Goal: Information Seeking & Learning: Check status

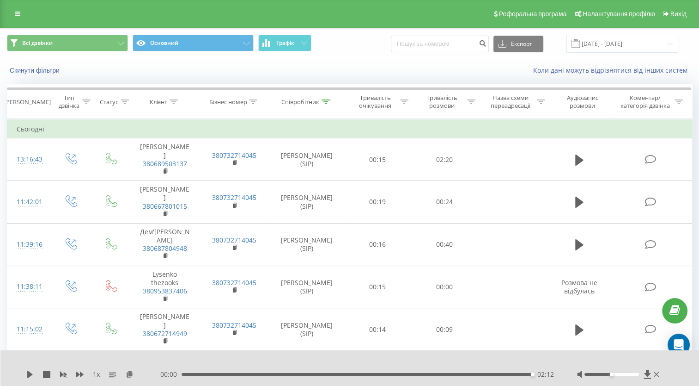
click at [580, 45] on span at bounding box center [576, 43] width 8 height 8
click at [600, 45] on input "[DATE] - [DATE]" at bounding box center [623, 44] width 112 height 18
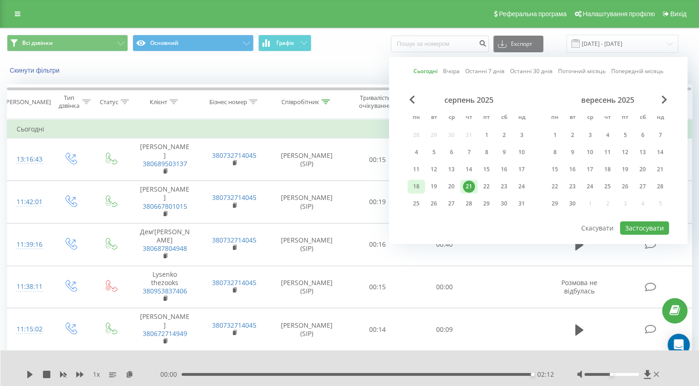
click at [415, 184] on div "18" at bounding box center [416, 186] width 12 height 12
click at [468, 186] on div "21" at bounding box center [469, 186] width 12 height 12
click at [640, 227] on button "Застосувати" at bounding box center [644, 227] width 49 height 13
type input "[DATE] - [DATE]"
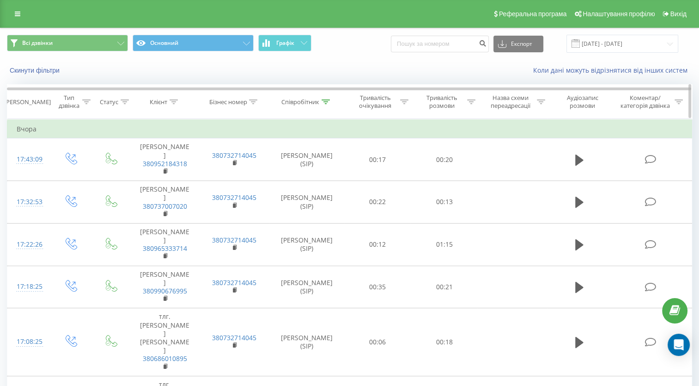
click at [325, 101] on icon at bounding box center [326, 101] width 8 height 5
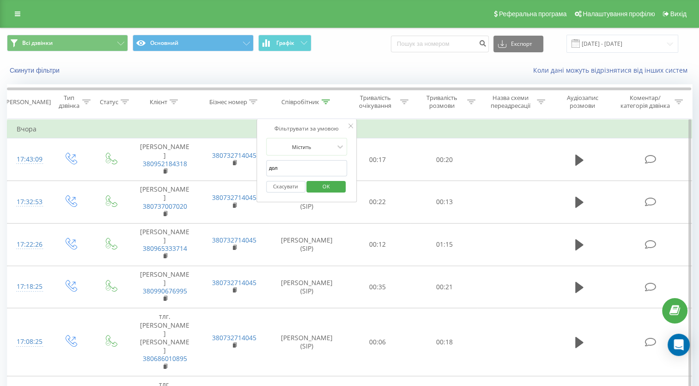
click at [310, 165] on input "дол" at bounding box center [306, 168] width 81 height 16
type input "c"
type input "седл"
click at [326, 187] on span "OK" at bounding box center [326, 186] width 26 height 14
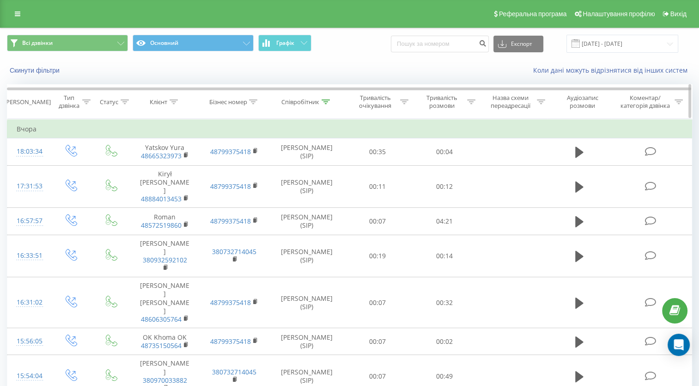
click at [472, 103] on icon at bounding box center [471, 101] width 8 height 5
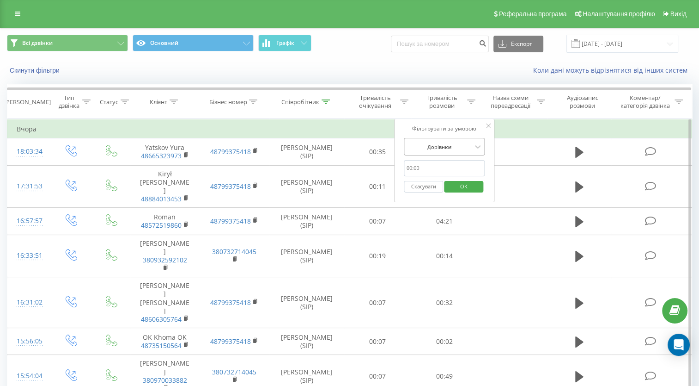
click at [451, 148] on div at bounding box center [440, 146] width 66 height 9
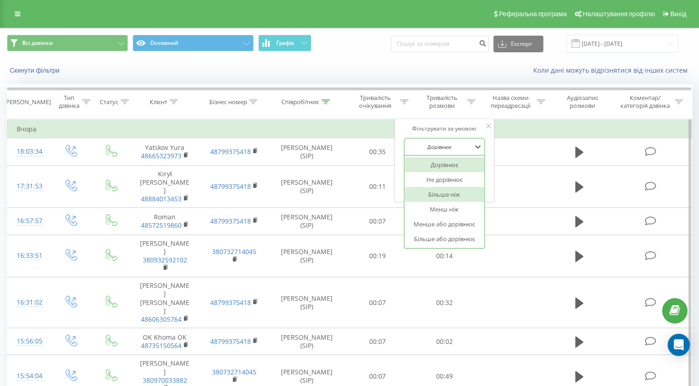
click at [450, 196] on div "Більше ніж" at bounding box center [444, 194] width 80 height 15
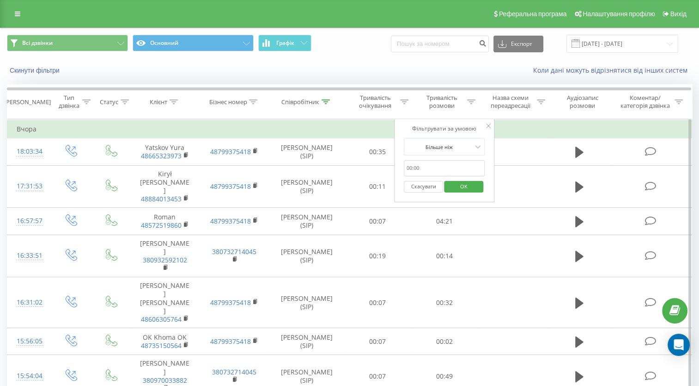
click at [431, 169] on input "text" at bounding box center [444, 168] width 81 height 16
type input "0100"
click at [459, 183] on span "OK" at bounding box center [464, 186] width 26 height 14
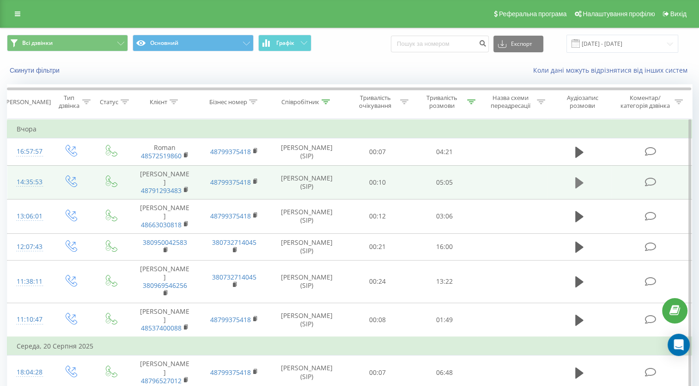
click at [576, 180] on icon at bounding box center [580, 182] width 8 height 11
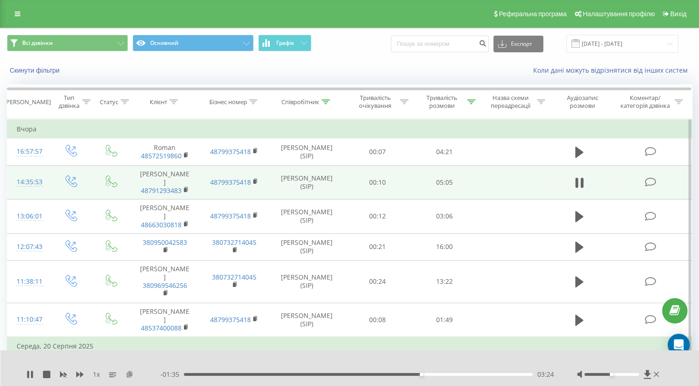
click at [127, 376] on icon at bounding box center [130, 373] width 8 height 6
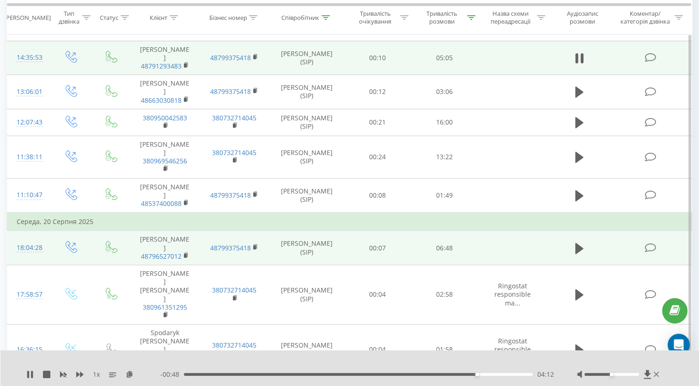
scroll to position [139, 0]
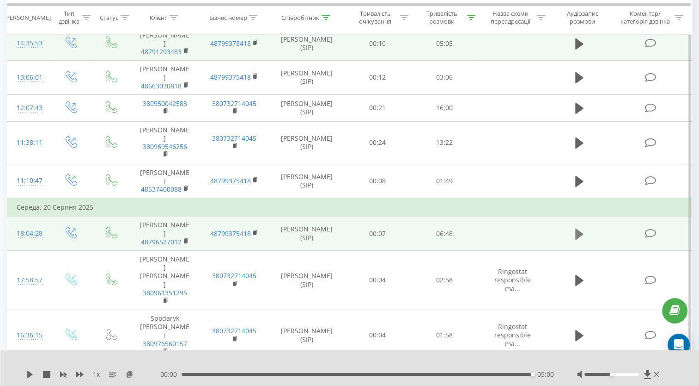
click at [577, 228] on icon at bounding box center [580, 233] width 8 height 11
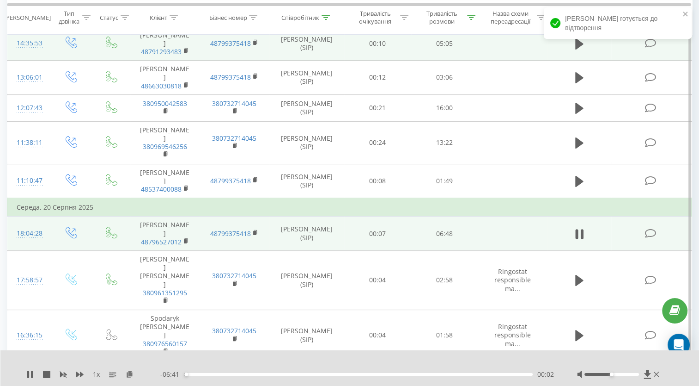
click at [95, 376] on span "1 x" at bounding box center [96, 373] width 7 height 9
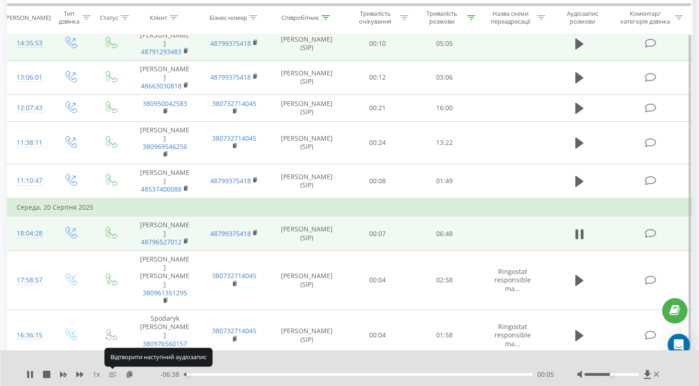
click at [110, 373] on rect at bounding box center [112, 372] width 7 height 1
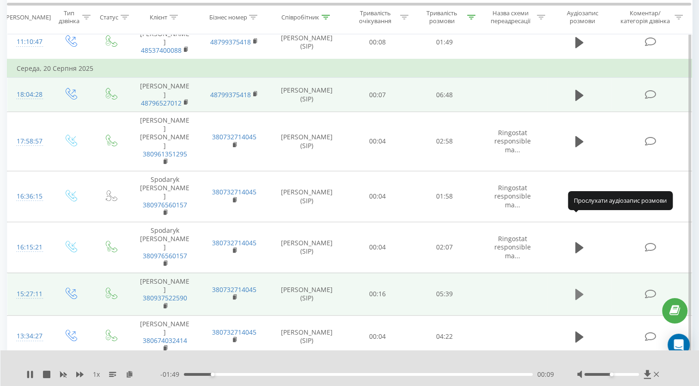
click at [581, 288] on icon at bounding box center [580, 293] width 8 height 11
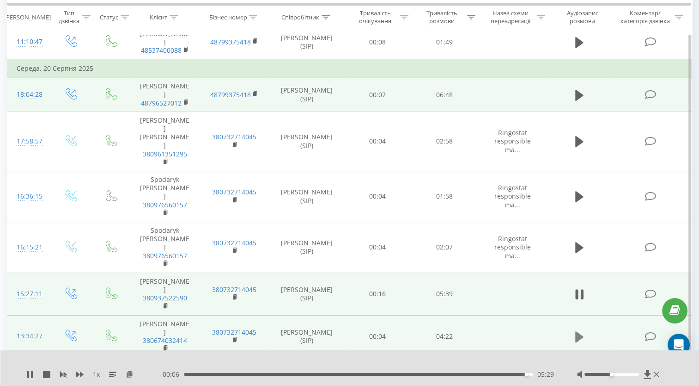
click at [574, 330] on button at bounding box center [580, 337] width 14 height 14
click at [129, 372] on icon at bounding box center [130, 373] width 8 height 6
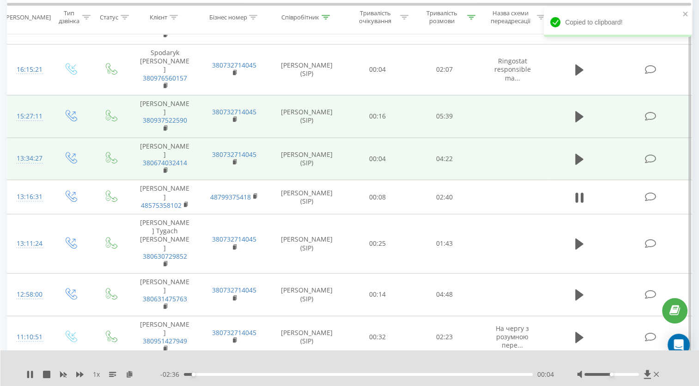
scroll to position [462, 0]
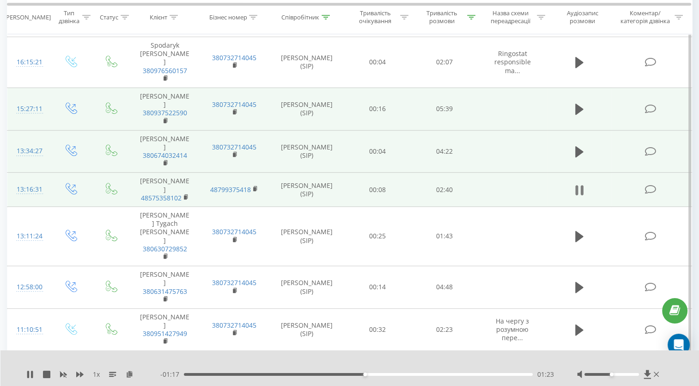
click at [582, 185] on icon at bounding box center [582, 190] width 3 height 10
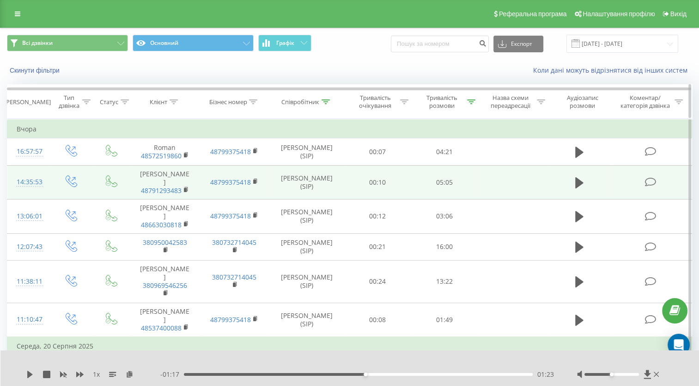
scroll to position [0, 0]
click at [325, 101] on icon at bounding box center [326, 101] width 8 height 5
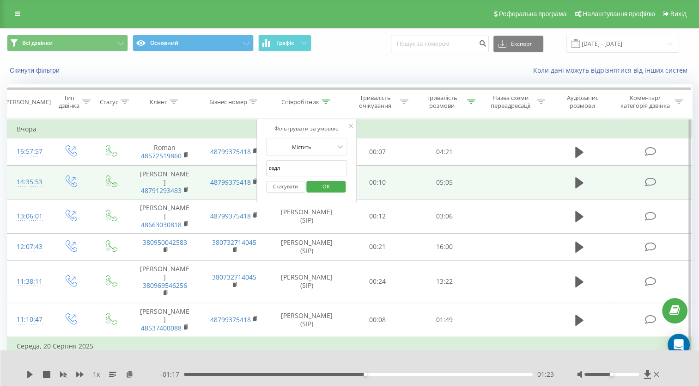
click at [301, 165] on input "седл" at bounding box center [306, 168] width 81 height 16
click at [303, 162] on input "text" at bounding box center [306, 168] width 81 height 16
type input "пісар"
click at [327, 187] on span "OK" at bounding box center [326, 186] width 26 height 14
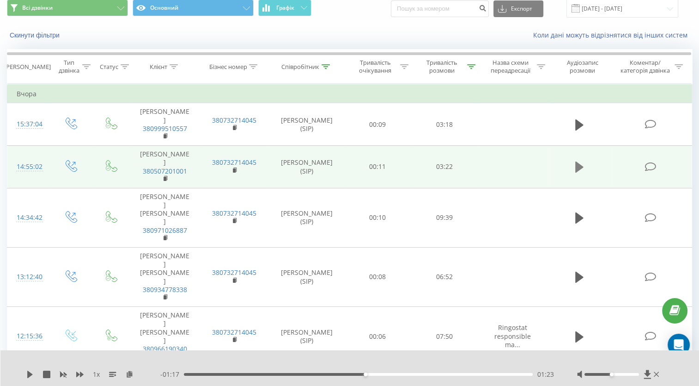
scroll to position [46, 0]
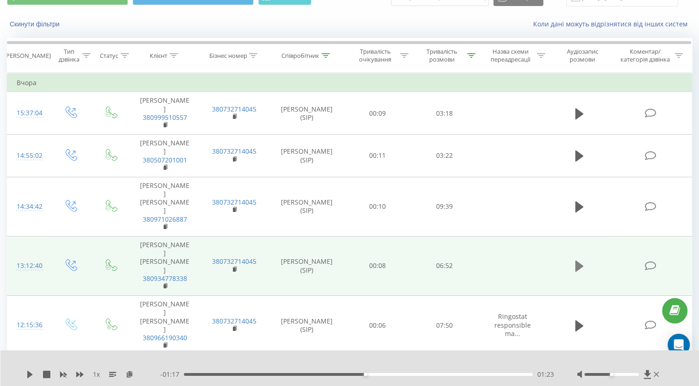
click at [581, 260] on icon at bounding box center [580, 265] width 8 height 11
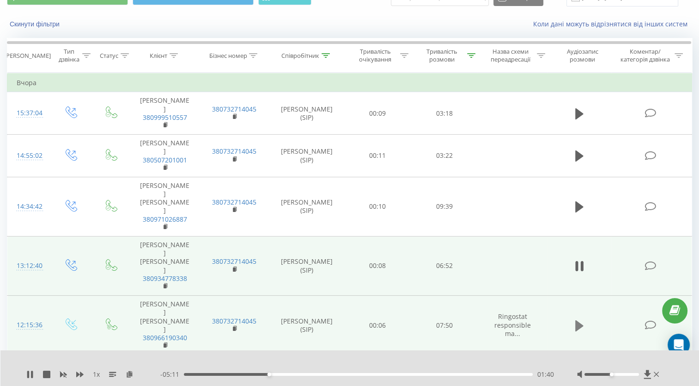
click at [579, 319] on icon at bounding box center [580, 324] width 8 height 11
click at [584, 318] on button at bounding box center [580, 325] width 14 height 14
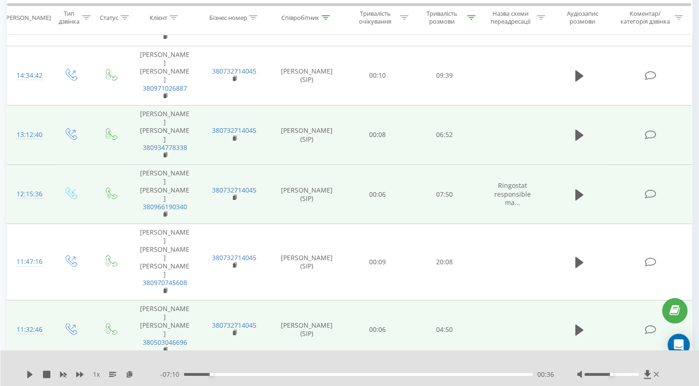
scroll to position [185, 0]
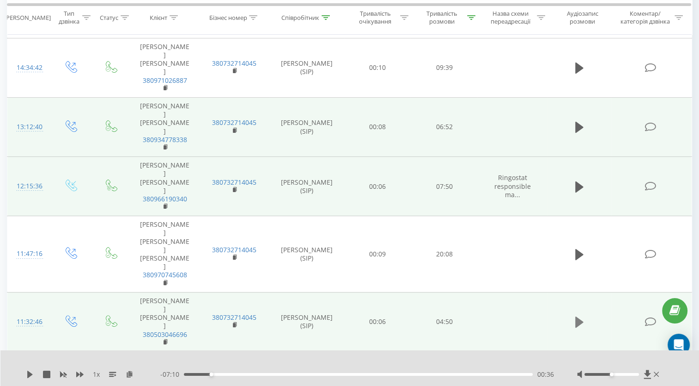
click at [579, 316] on icon at bounding box center [580, 321] width 8 height 11
click at [578, 317] on icon at bounding box center [577, 322] width 3 height 10
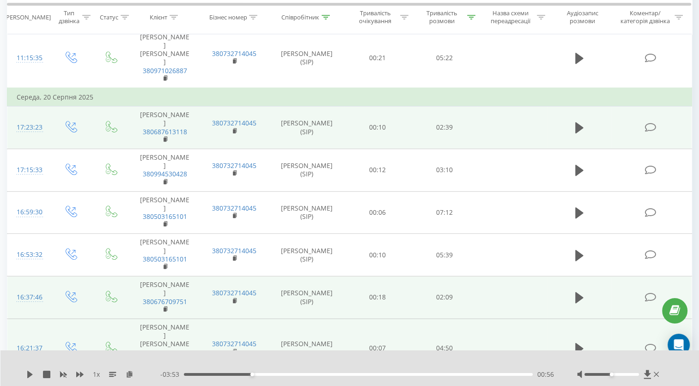
scroll to position [508, 0]
click at [580, 342] on icon at bounding box center [580, 347] width 8 height 11
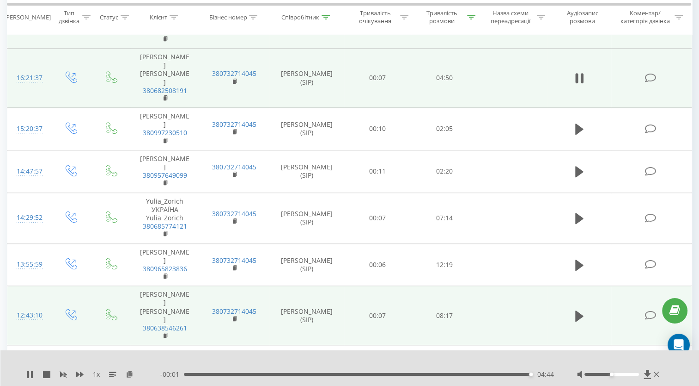
scroll to position [786, 0]
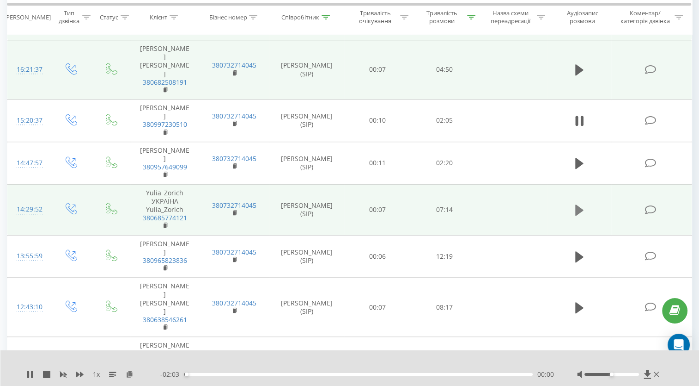
click at [577, 204] on icon at bounding box center [580, 209] width 8 height 11
drag, startPoint x: 194, startPoint y: 79, endPoint x: 140, endPoint y: 81, distance: 53.7
click at [140, 184] on td "Yulia_Zorich УКРАЇНА Yulia_Zorich 380685774121" at bounding box center [164, 209] width 69 height 51
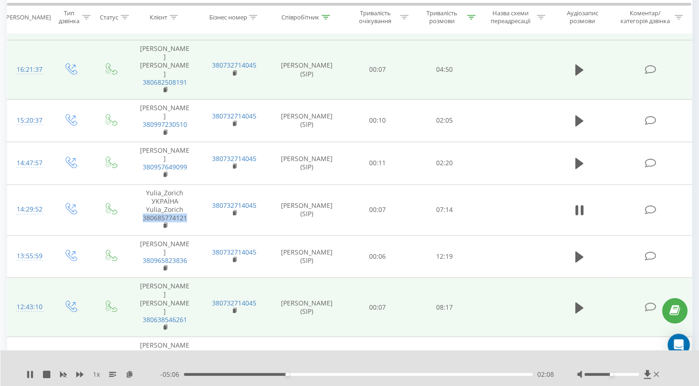
copy link "380685774121"
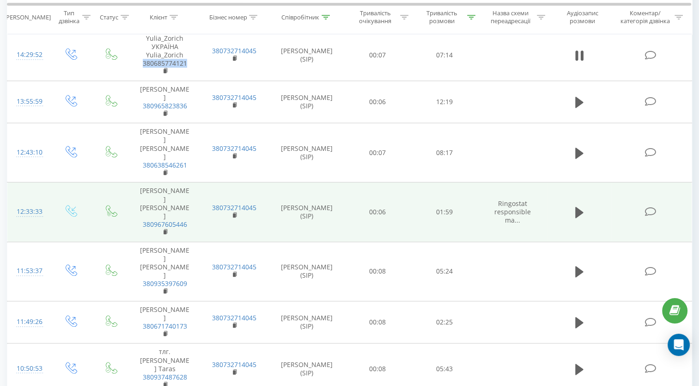
scroll to position [941, 0]
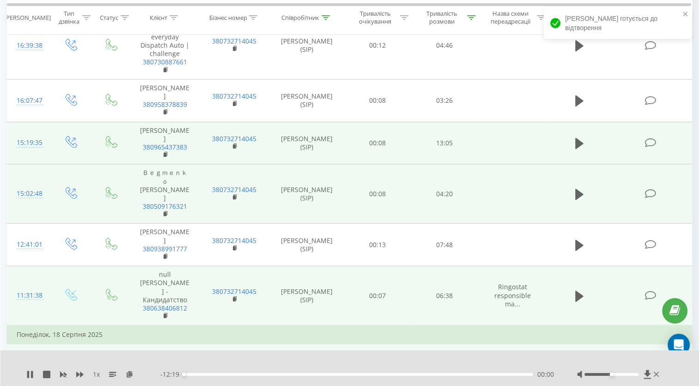
scroll to position [200, 0]
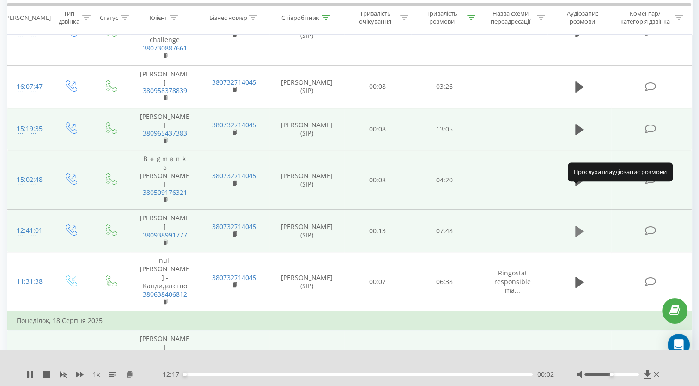
click at [580, 226] on icon at bounding box center [580, 231] width 8 height 11
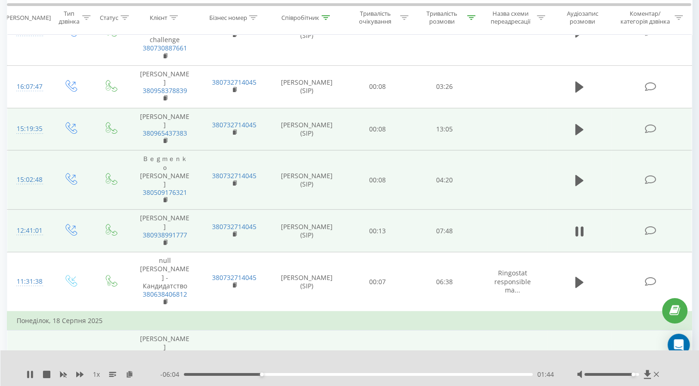
drag, startPoint x: 612, startPoint y: 375, endPoint x: 638, endPoint y: 378, distance: 26.5
click at [638, 378] on div at bounding box center [619, 373] width 84 height 9
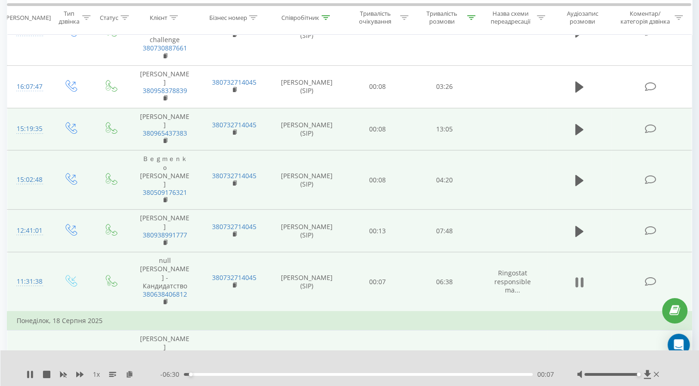
click at [582, 277] on icon at bounding box center [582, 282] width 3 height 10
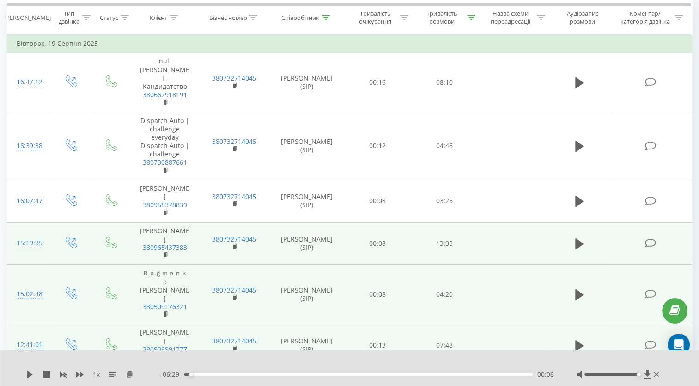
scroll to position [0, 0]
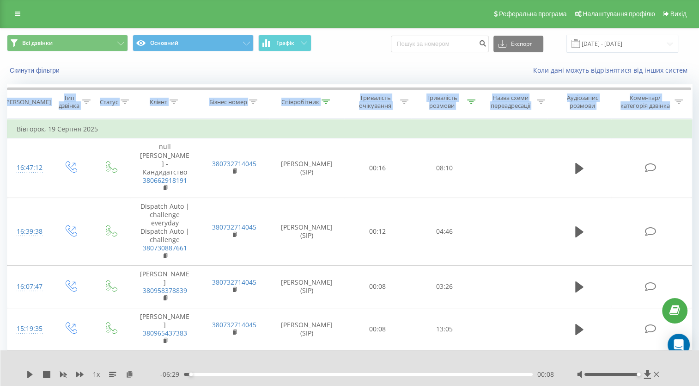
drag, startPoint x: 692, startPoint y: 105, endPoint x: 696, endPoint y: 86, distance: 19.4
drag, startPoint x: 691, startPoint y: 103, endPoint x: 688, endPoint y: 122, distance: 18.7
drag, startPoint x: 689, startPoint y: 109, endPoint x: 690, endPoint y: 129, distance: 19.9
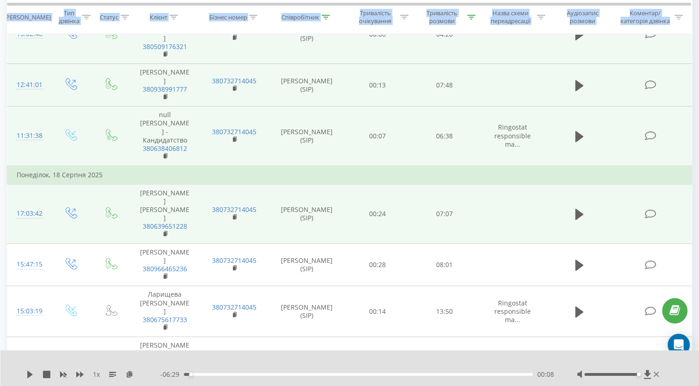
scroll to position [535, 0]
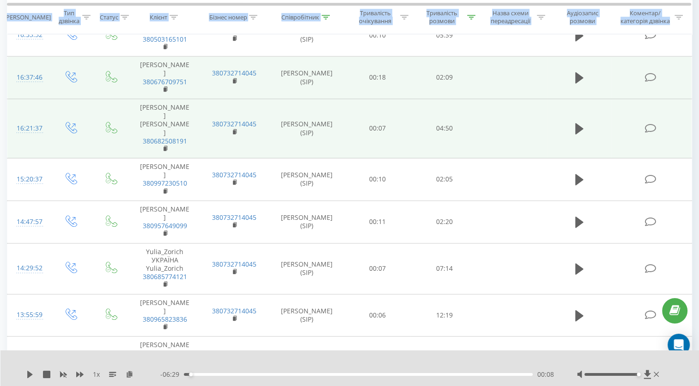
scroll to position [730, 0]
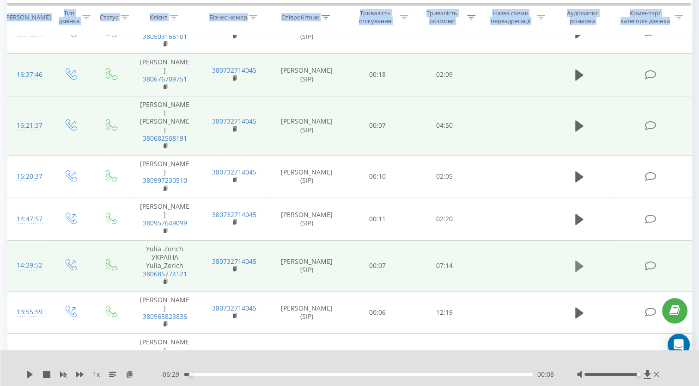
click at [578, 260] on icon at bounding box center [580, 265] width 8 height 11
click at [128, 376] on icon at bounding box center [130, 373] width 8 height 6
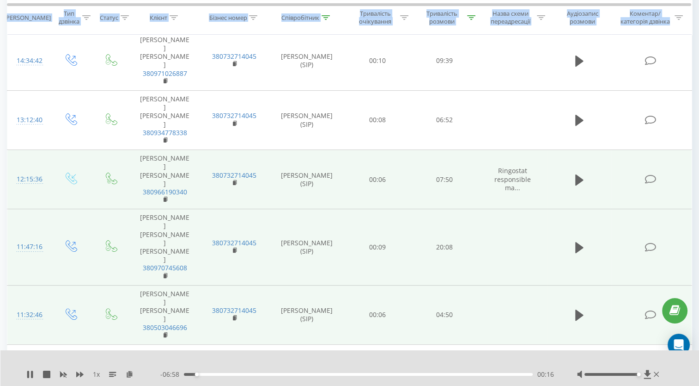
scroll to position [0, 0]
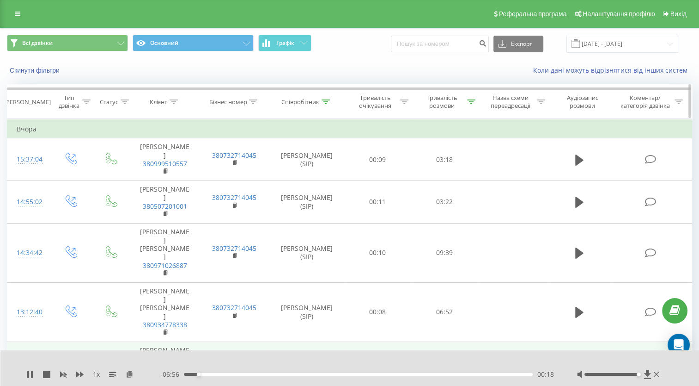
click at [322, 101] on icon at bounding box center [326, 101] width 8 height 5
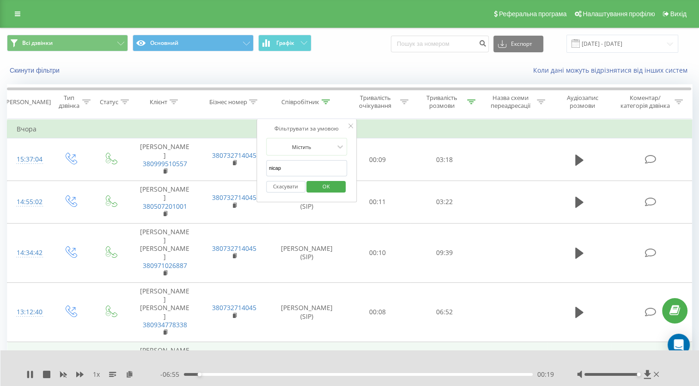
click at [291, 169] on input "пісар" at bounding box center [306, 168] width 81 height 16
type input "c"
type input "седл"
click at [331, 183] on span "OK" at bounding box center [326, 186] width 26 height 14
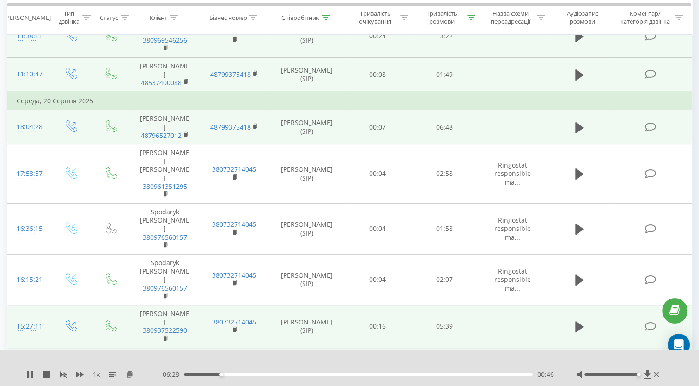
scroll to position [243, 0]
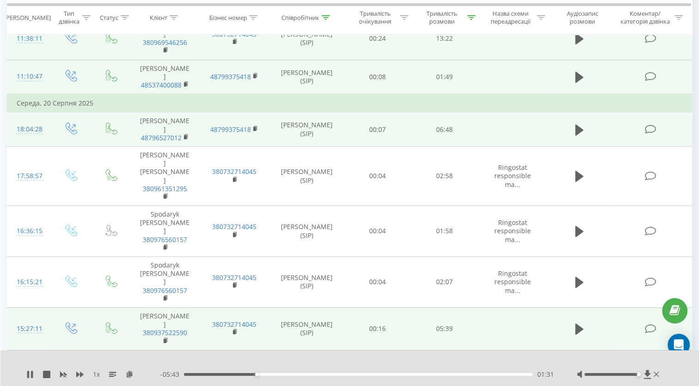
click at [96, 375] on span "1 x" at bounding box center [96, 373] width 7 height 9
click at [103, 371] on div "1 x" at bounding box center [93, 373] width 134 height 9
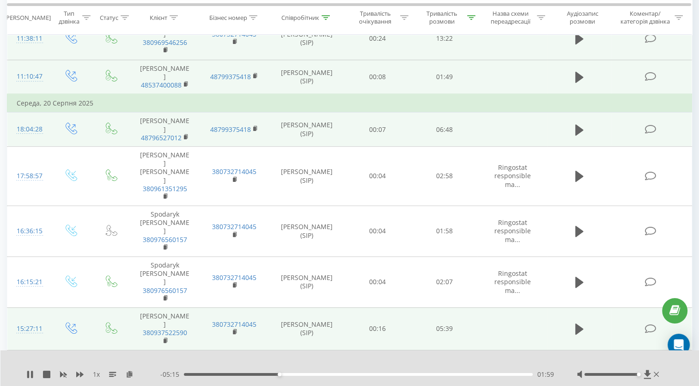
click at [316, 374] on div "01:59" at bounding box center [358, 374] width 349 height 3
click at [331, 373] on div "02:45" at bounding box center [358, 374] width 349 height 3
click at [360, 374] on div "03:04" at bounding box center [358, 374] width 349 height 3
click at [384, 374] on div "04:09" at bounding box center [358, 374] width 349 height 3
click at [381, 374] on div "00:00" at bounding box center [358, 374] width 349 height 3
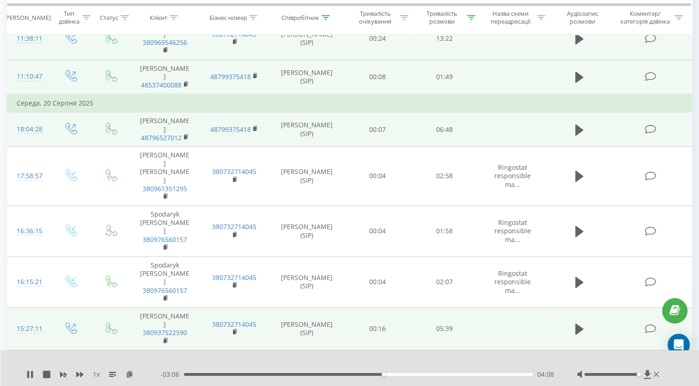
click at [372, 373] on div "04:08" at bounding box center [358, 374] width 349 height 3
click at [363, 374] on div "03:56" at bounding box center [358, 374] width 349 height 3
click at [355, 374] on div "03:33" at bounding box center [358, 374] width 349 height 3
click at [388, 374] on div "04:14" at bounding box center [358, 374] width 349 height 3
click at [413, 372] on div "- 02:59 04:15 04:15" at bounding box center [357, 373] width 394 height 9
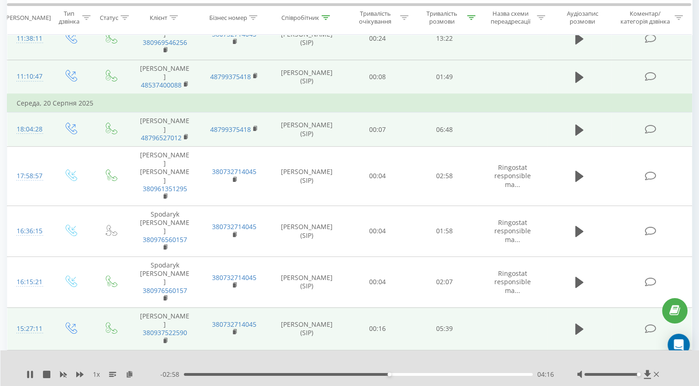
click at [415, 375] on div "04:16" at bounding box center [358, 374] width 349 height 3
click at [432, 374] on div "05:09" at bounding box center [358, 374] width 349 height 3
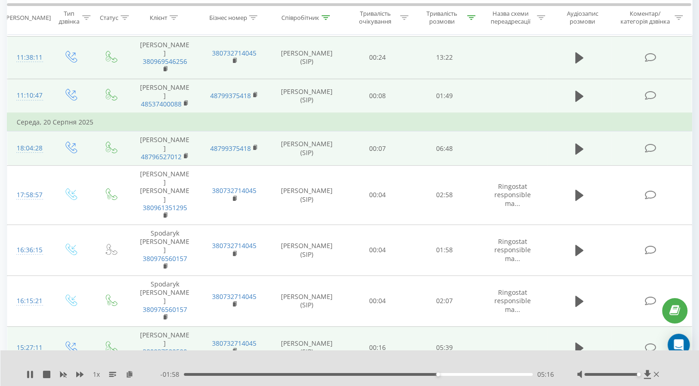
scroll to position [227, 0]
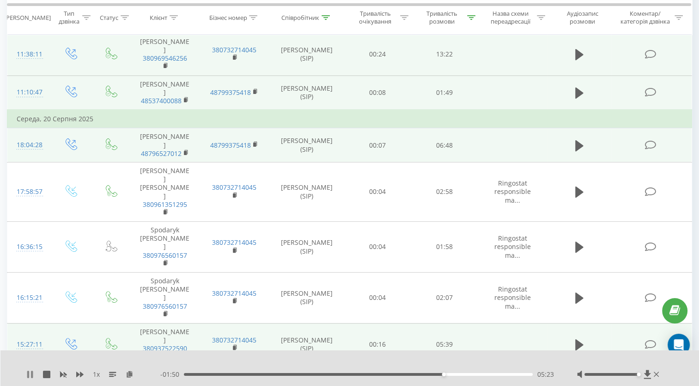
click at [31, 374] on icon at bounding box center [32, 373] width 2 height 7
click at [575, 139] on button at bounding box center [580, 146] width 14 height 14
click at [450, 374] on div "05:08" at bounding box center [358, 374] width 349 height 3
click at [466, 374] on div "05:12" at bounding box center [358, 374] width 349 height 3
click at [487, 375] on div "- 01:16 05:27 05:27" at bounding box center [357, 373] width 394 height 9
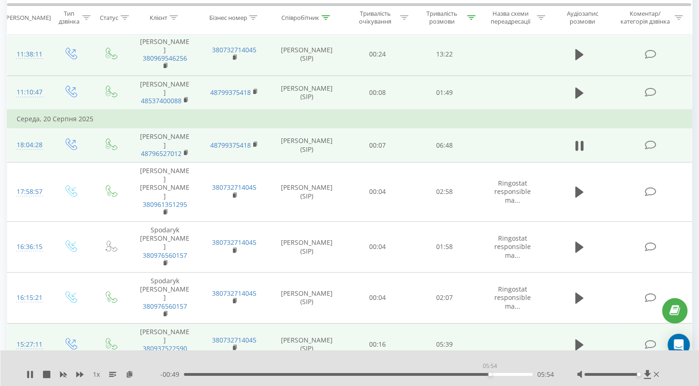
click at [490, 374] on div "05:54" at bounding box center [358, 374] width 349 height 3
click at [131, 374] on icon at bounding box center [130, 373] width 8 height 6
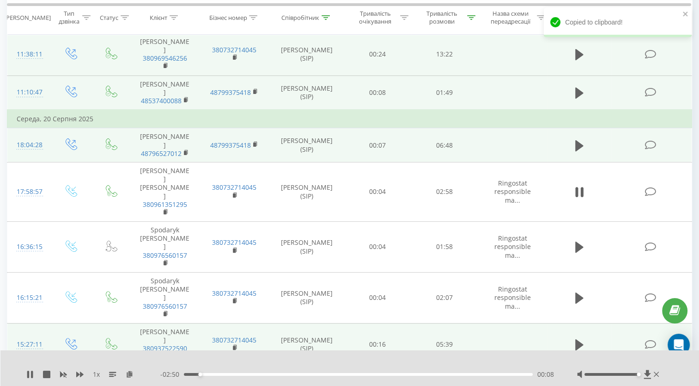
click at [24, 374] on div "1 x - 02:50 00:08 00:08" at bounding box center [349, 368] width 699 height 36
click at [34, 371] on div "1 x" at bounding box center [93, 373] width 134 height 9
click at [31, 371] on icon at bounding box center [32, 373] width 2 height 7
